Goal: Obtain resource: Obtain resource

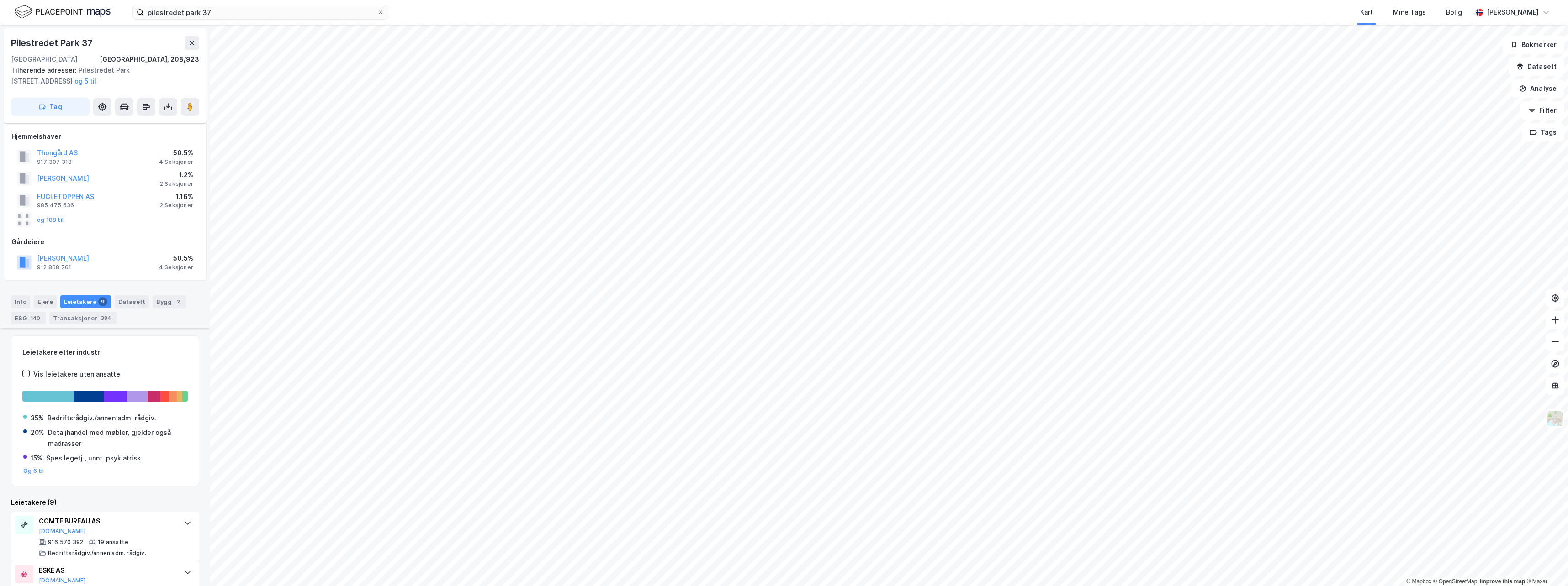
scroll to position [398, 0]
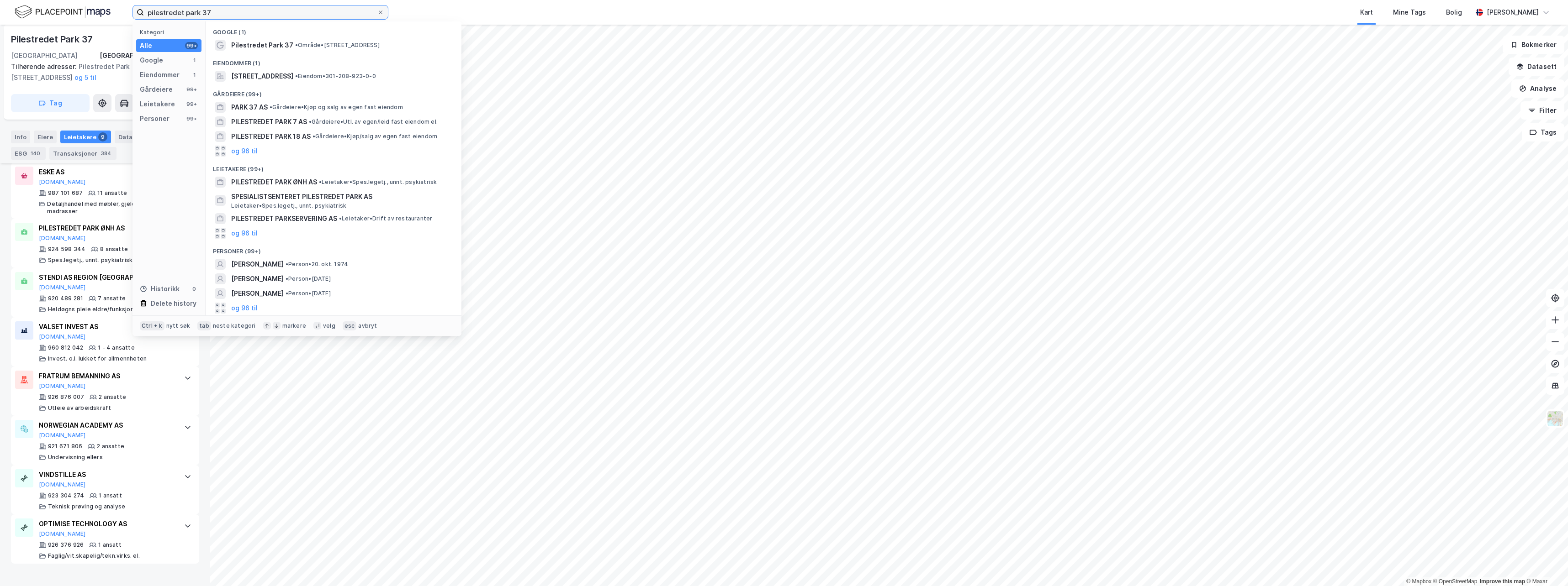
drag, startPoint x: 237, startPoint y: 14, endPoint x: 111, endPoint y: 15, distance: 126.0
click at [107, 15] on div "pilestredet park 37 Kategori Alle 99+ Google 1 Eiendommer 1 Gårdeiere 99+ Leiet…" at bounding box center [784, 12] width 1568 height 25
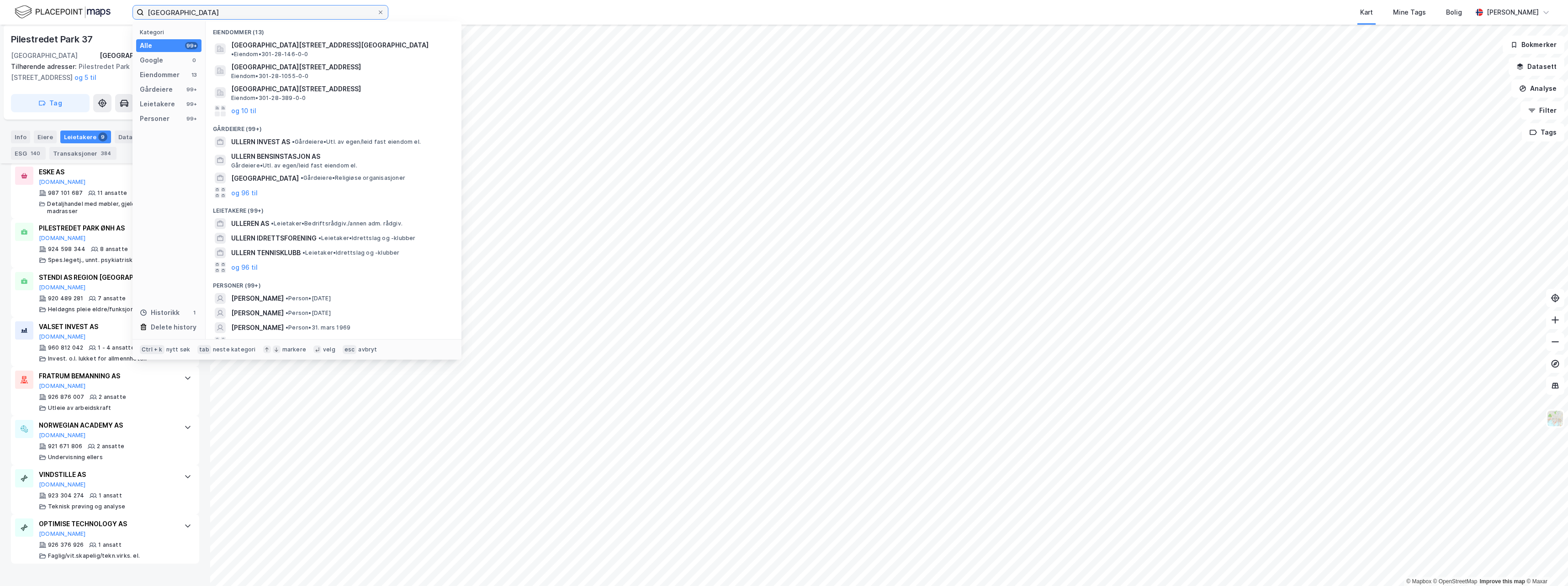
type input "[GEOGRAPHIC_DATA]"
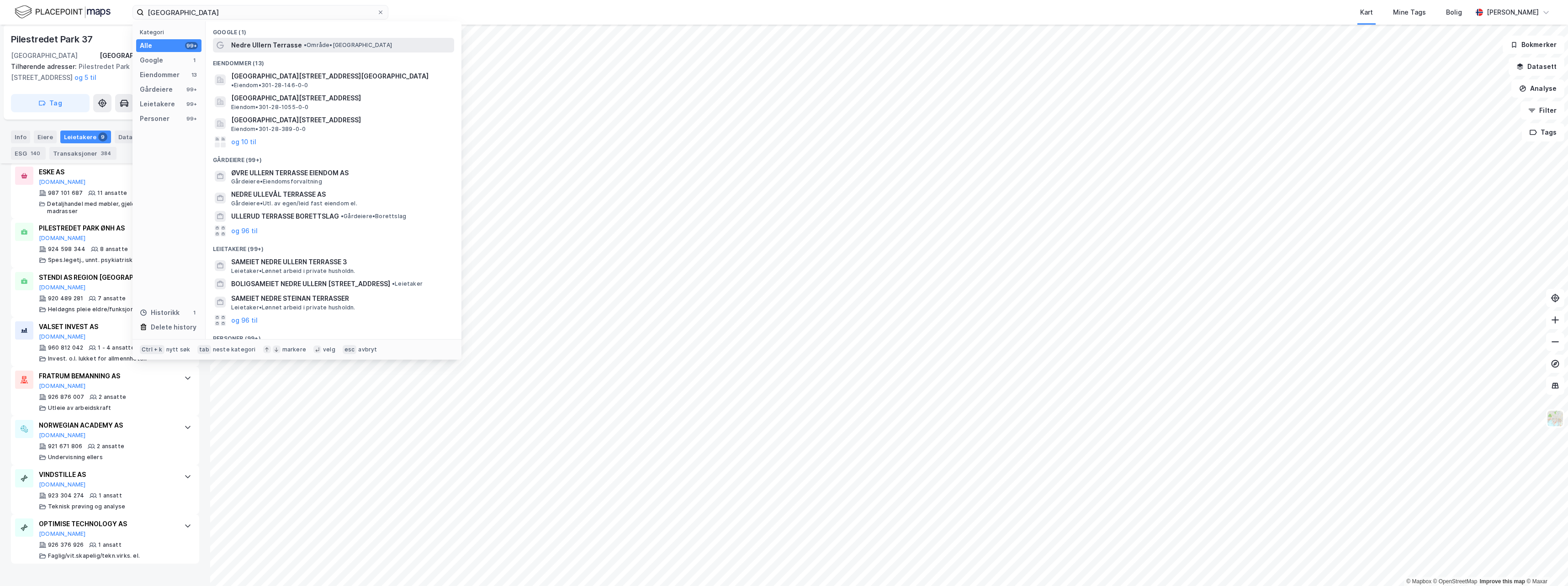
click at [314, 47] on span "• Område • [GEOGRAPHIC_DATA]" at bounding box center [348, 45] width 89 height 7
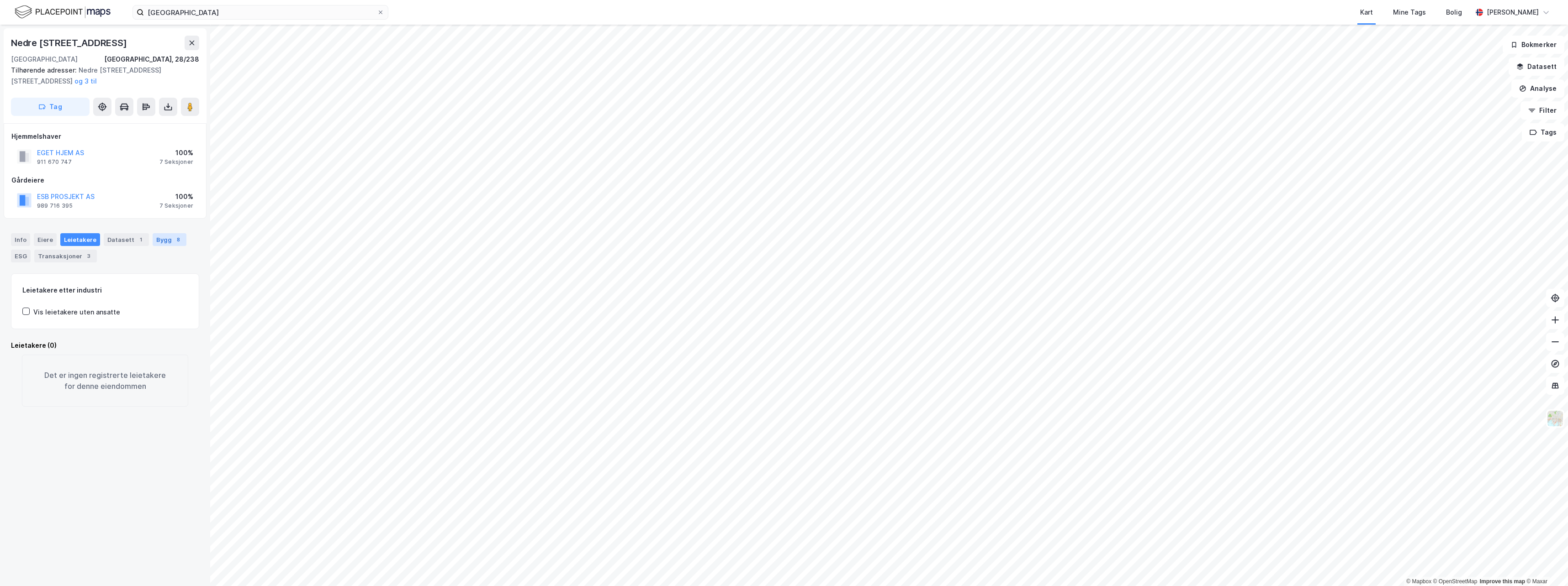
click at [174, 238] on div "8" at bounding box center [178, 240] width 9 height 9
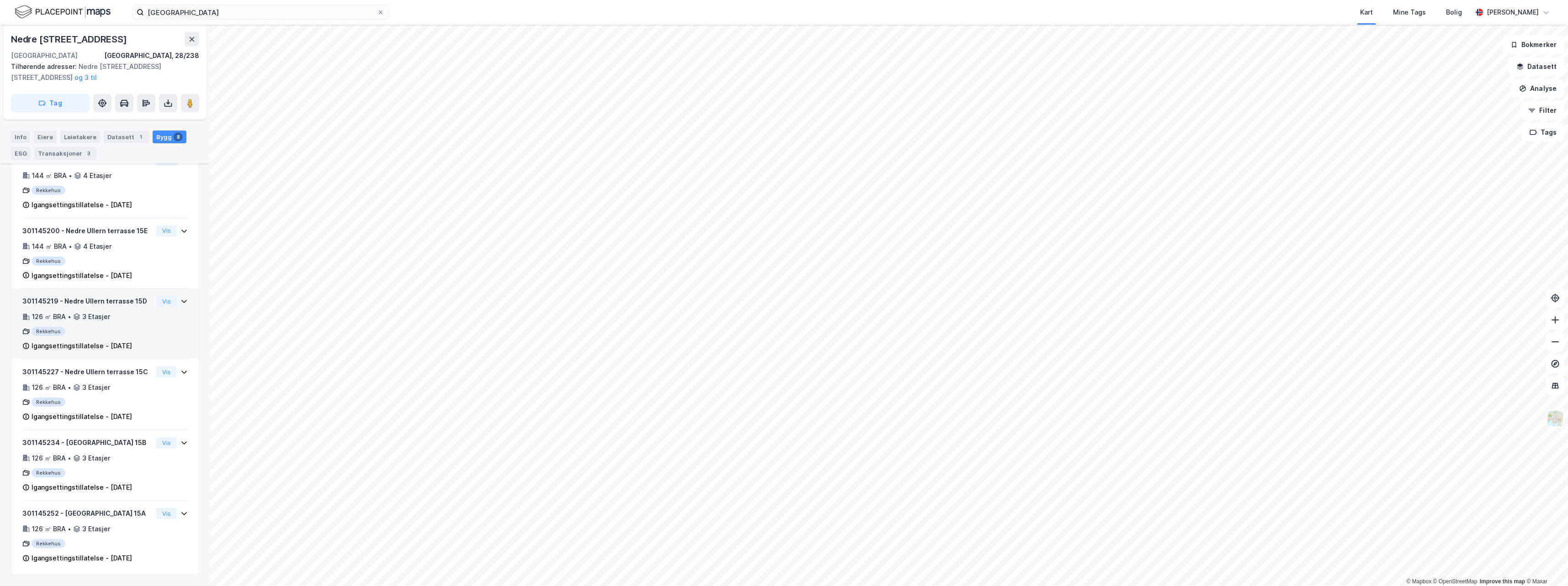
scroll to position [440, 0]
click at [181, 510] on icon at bounding box center [184, 513] width 7 height 7
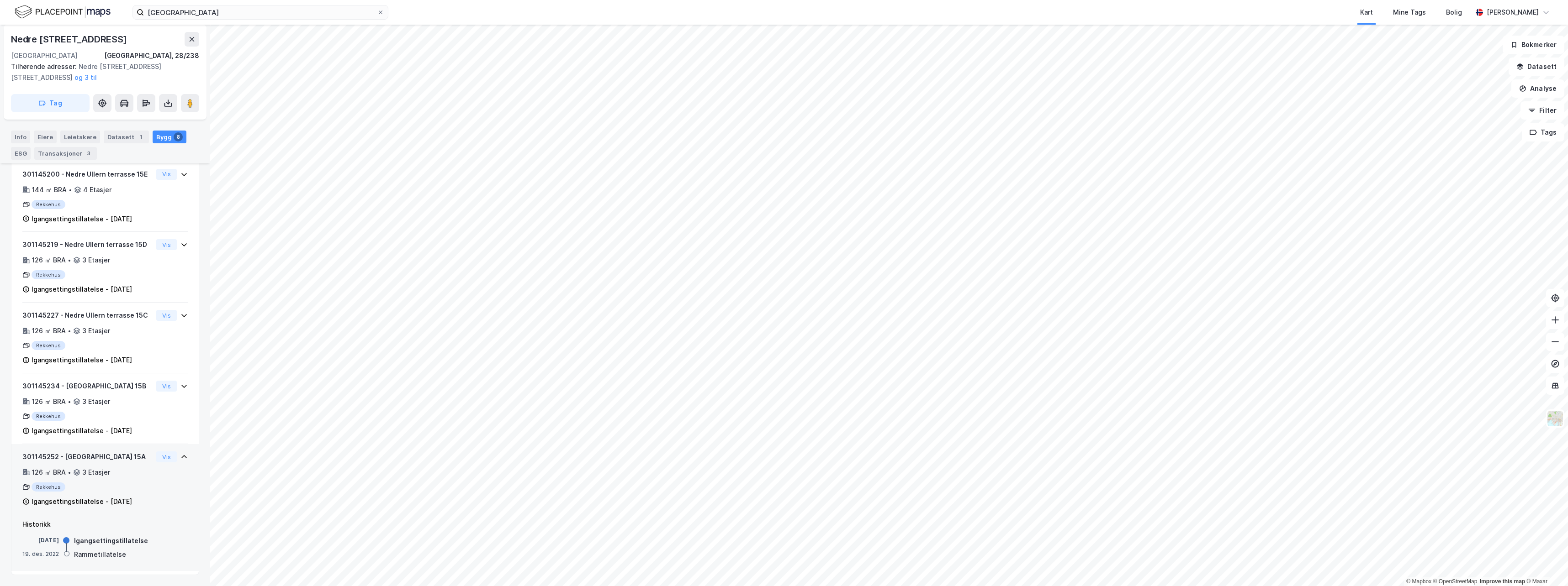
scroll to position [497, 0]
click at [56, 482] on div "Rekkehus" at bounding box center [87, 487] width 130 height 9
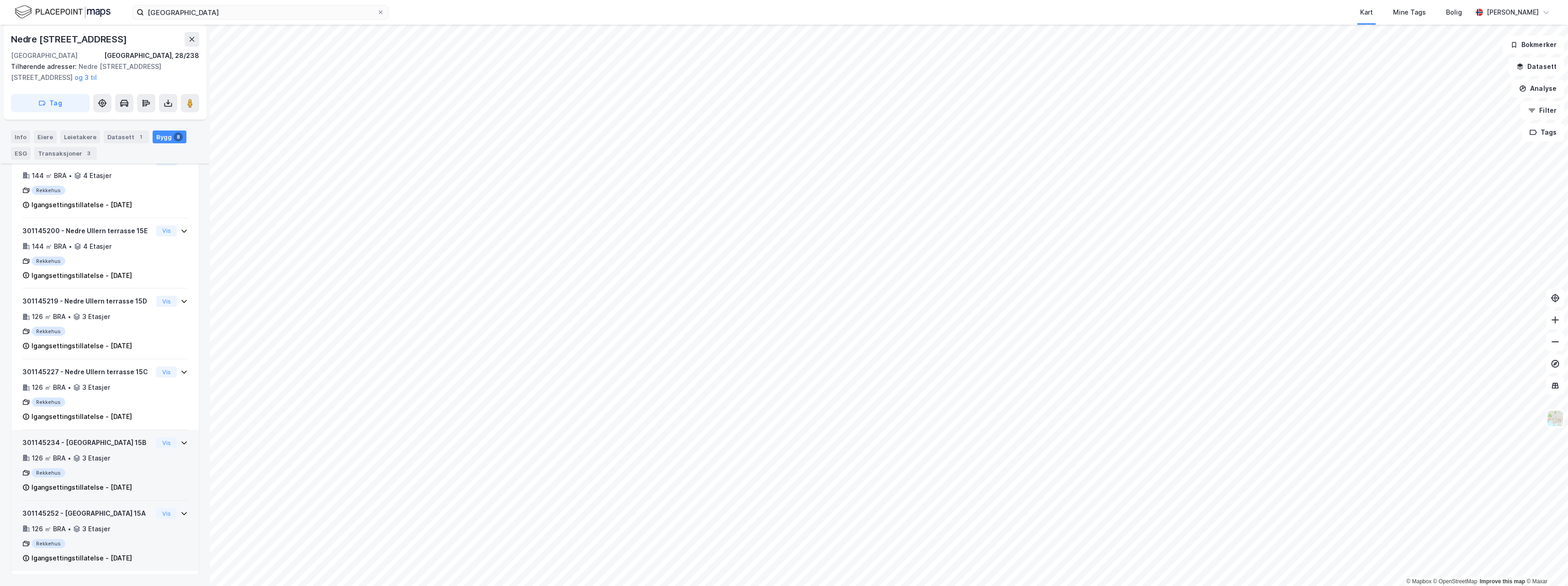
scroll to position [440, 0]
click at [62, 523] on div "126 ㎡ BRA" at bounding box center [49, 528] width 34 height 11
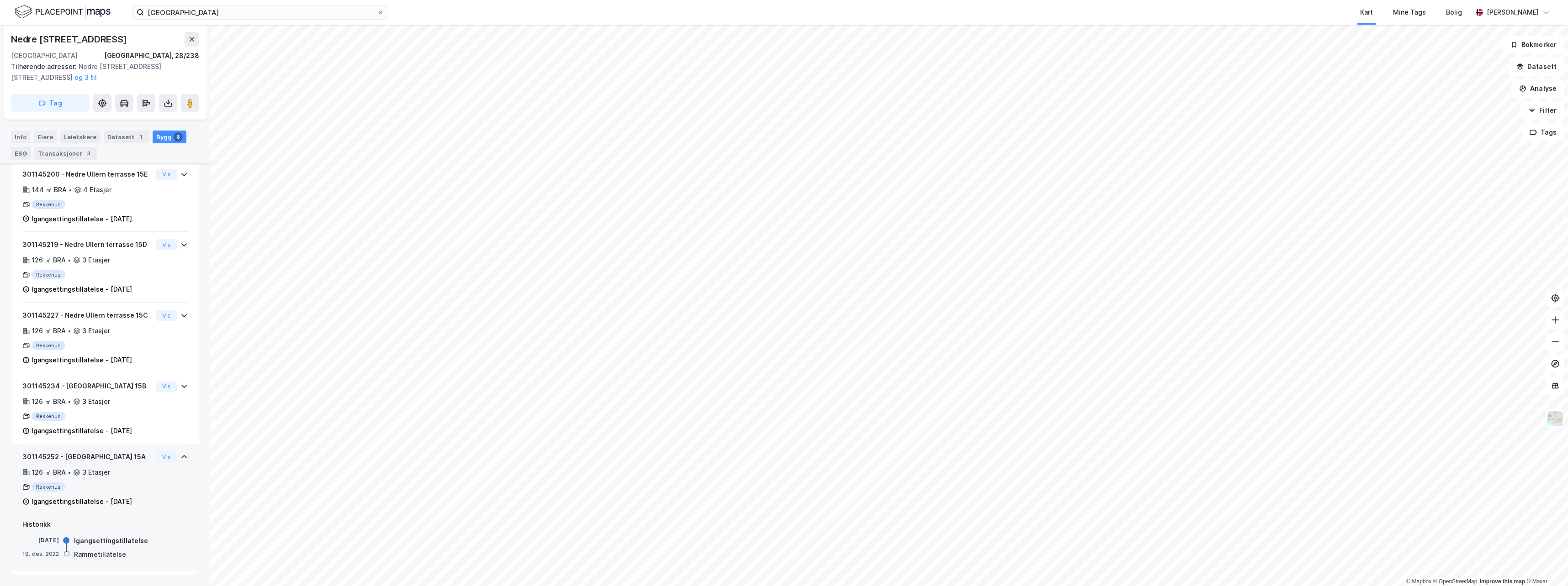
scroll to position [497, 0]
click at [99, 467] on div "3 Etasjer" at bounding box center [96, 473] width 27 height 11
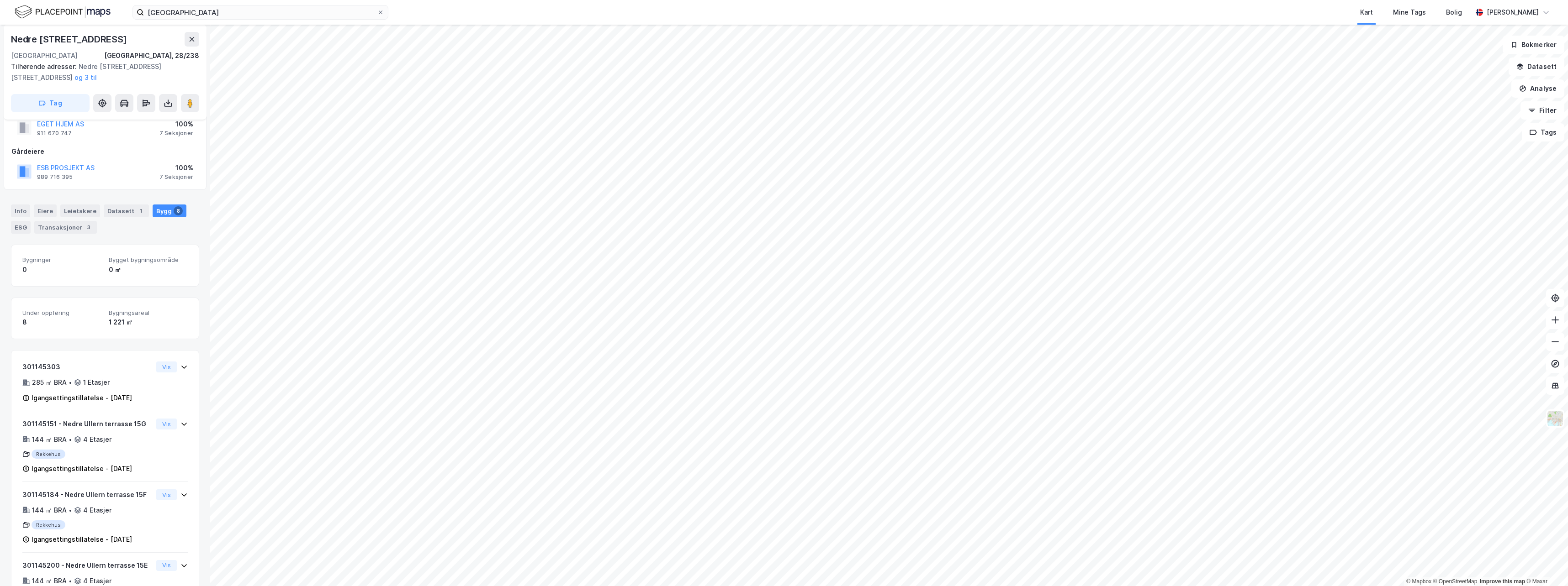
scroll to position [0, 0]
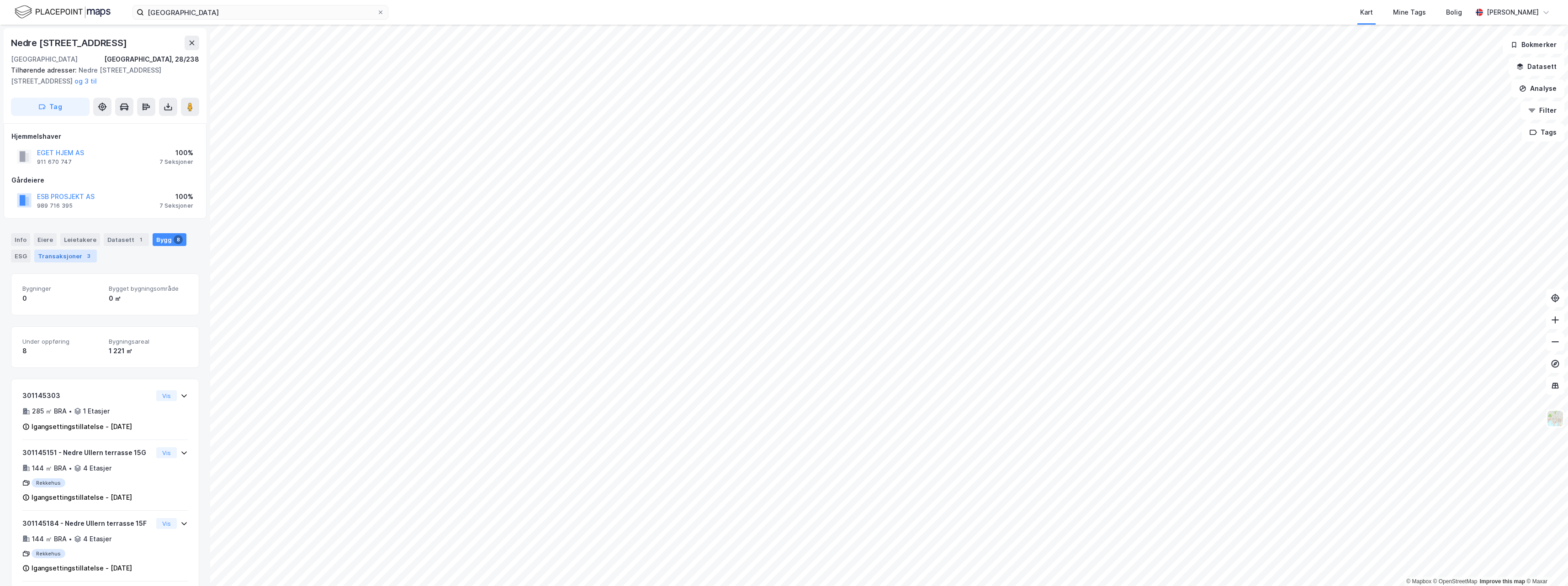
click at [57, 261] on div "Transaksjoner 3" at bounding box center [66, 256] width 63 height 12
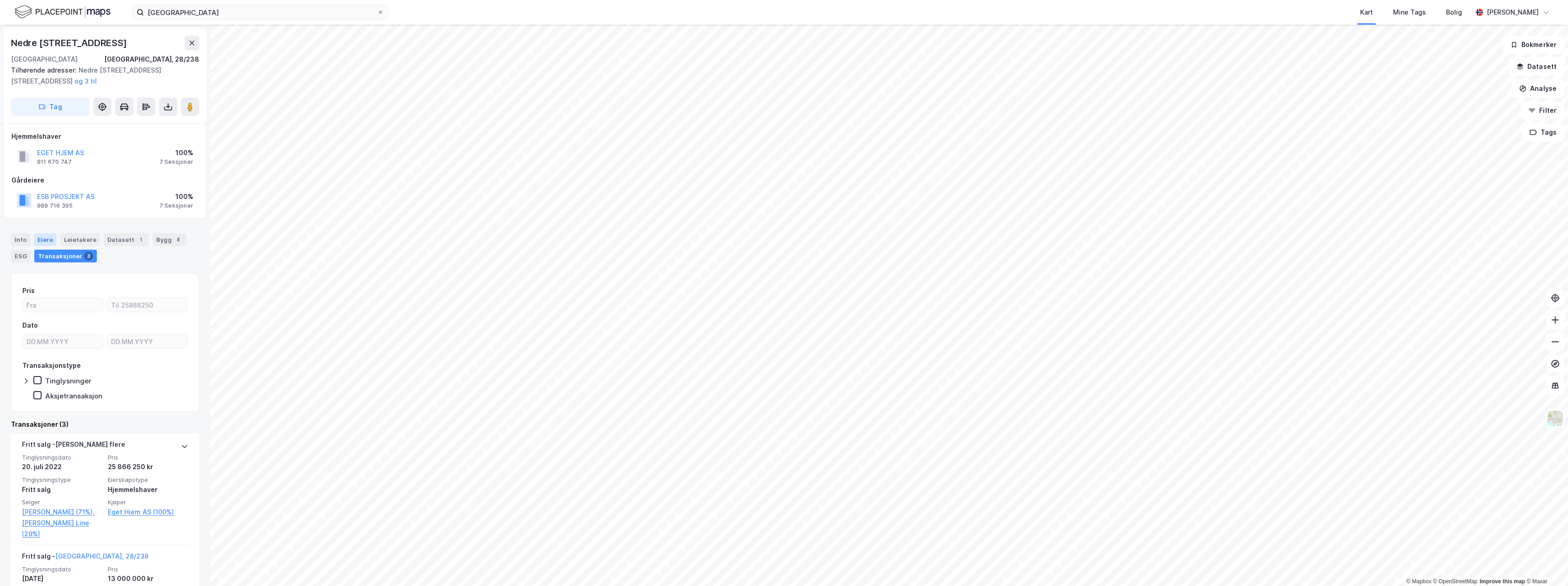
click at [45, 241] on div "Eiere" at bounding box center [45, 240] width 23 height 12
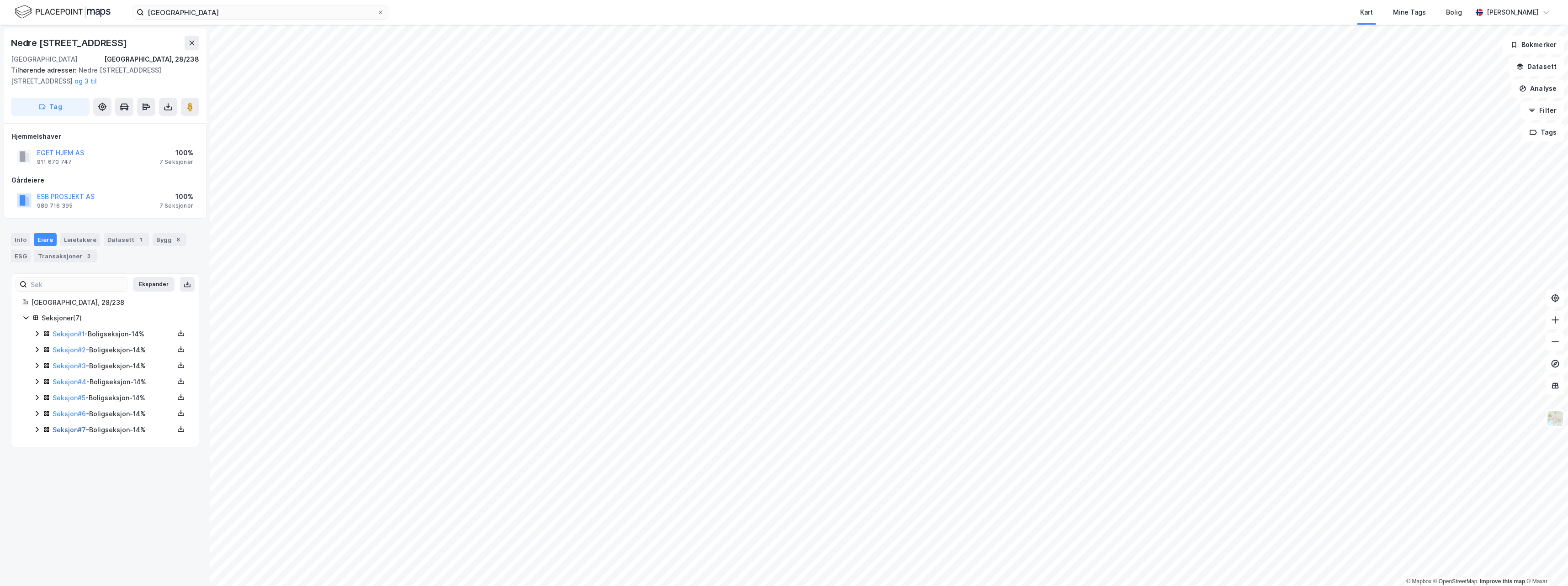
click at [72, 428] on link "Seksjon # 7" at bounding box center [69, 429] width 34 height 8
click at [71, 332] on link "Seksjon # 1" at bounding box center [68, 334] width 32 height 8
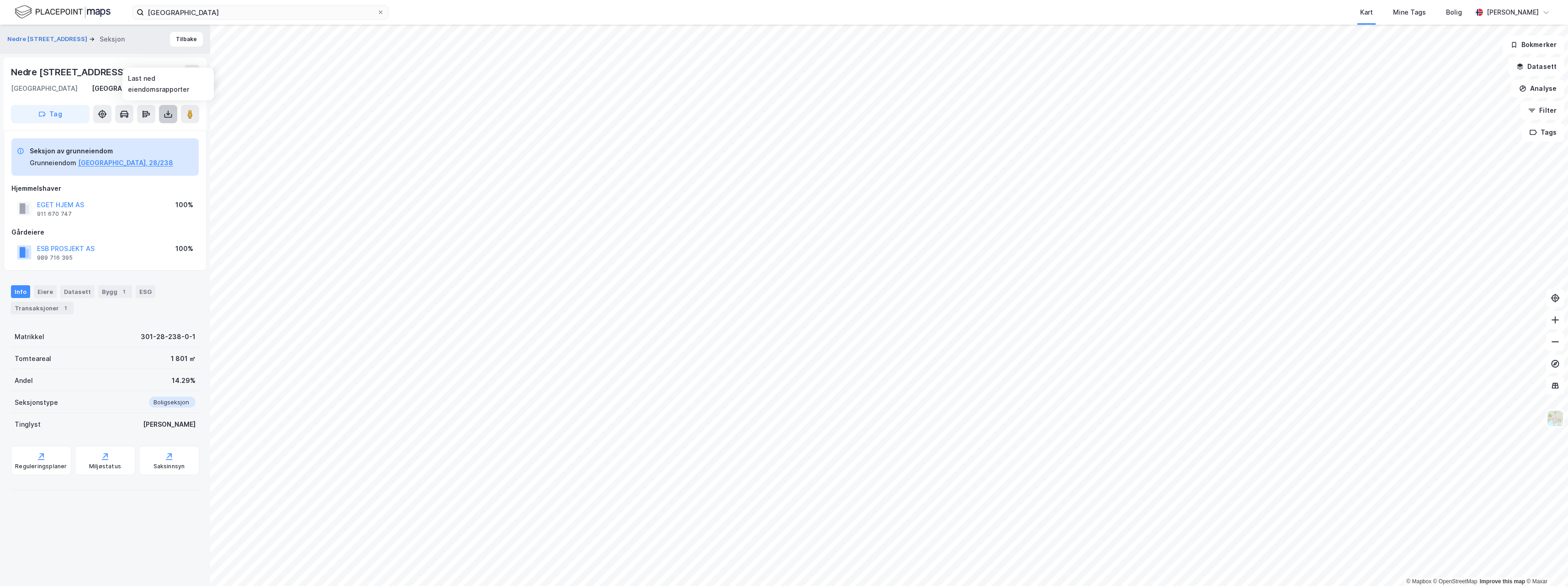
click at [168, 117] on icon at bounding box center [168, 114] width 9 height 9
click at [161, 136] on div "Last ned grunnbok" at bounding box center [128, 132] width 97 height 15
click at [142, 294] on div "ESG" at bounding box center [145, 291] width 19 height 12
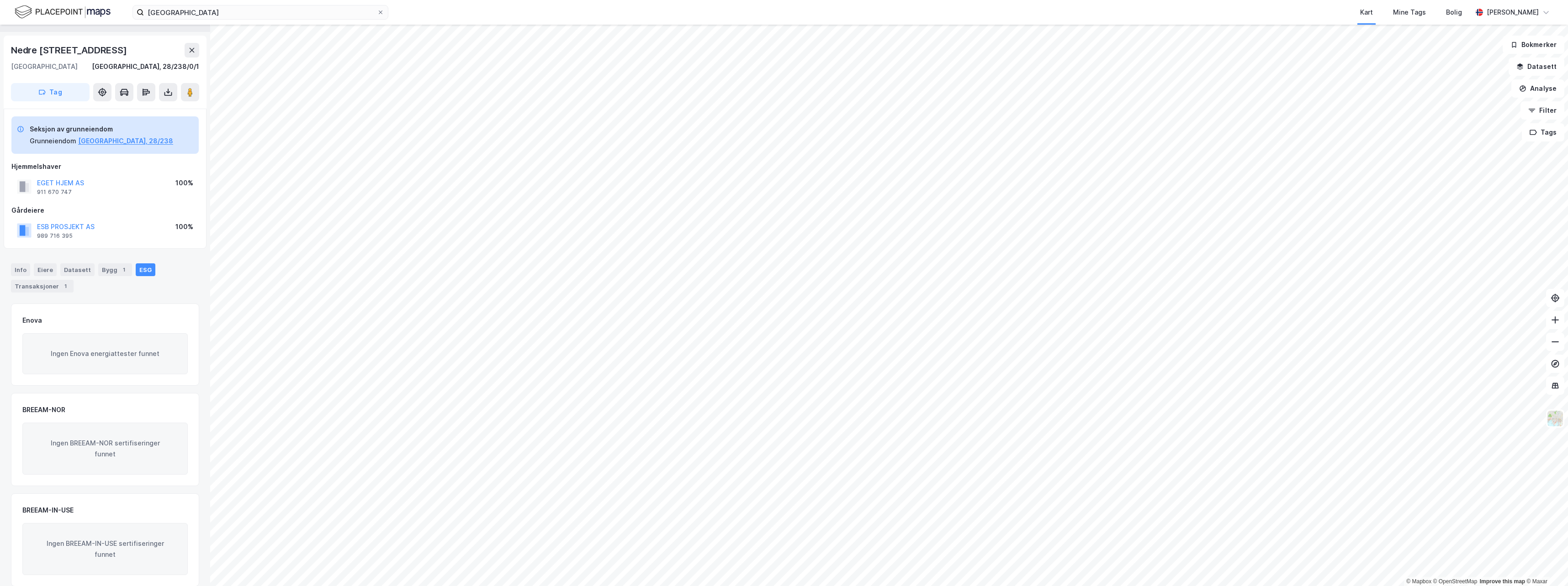
scroll to position [34, 0]
